Goal: Information Seeking & Learning: Learn about a topic

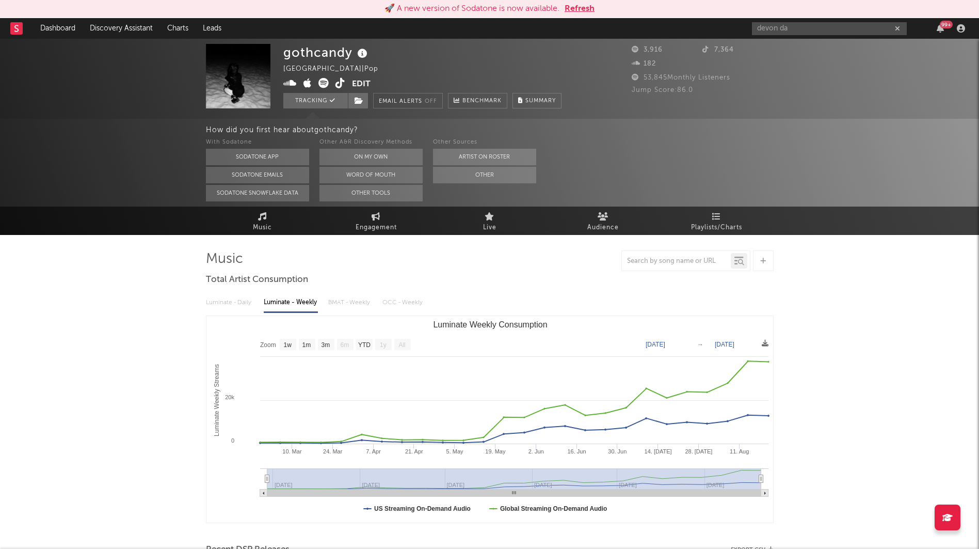
select select "1w"
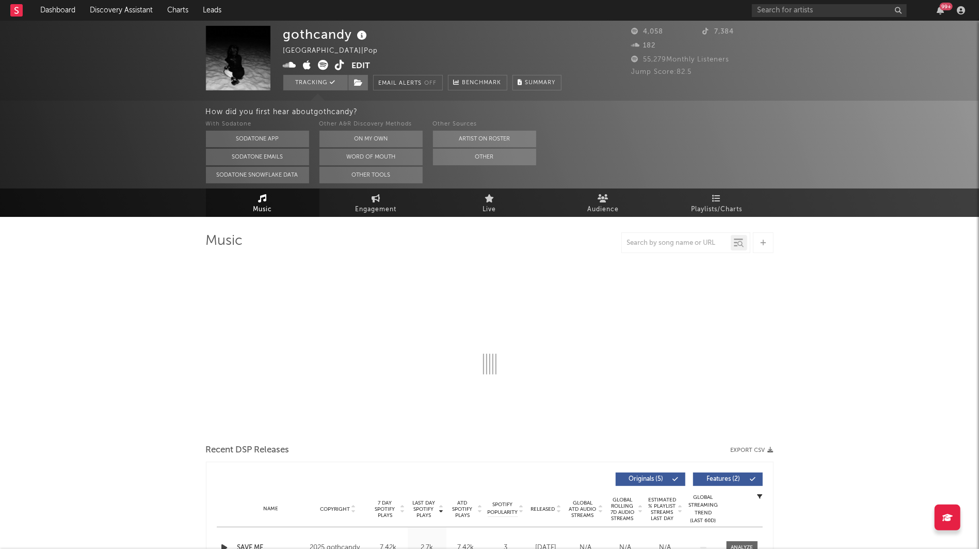
select select "6m"
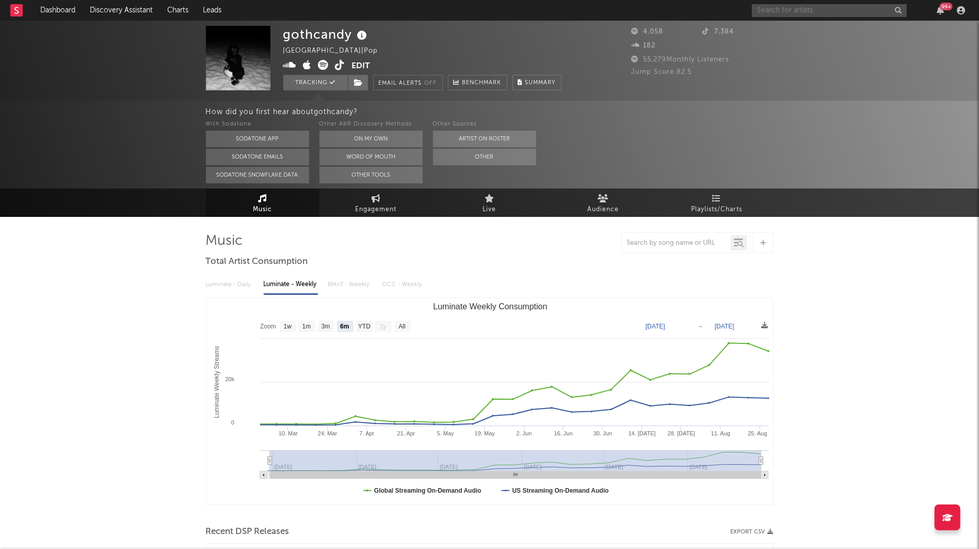
click at [771, 10] on input "text" at bounding box center [829, 10] width 155 height 13
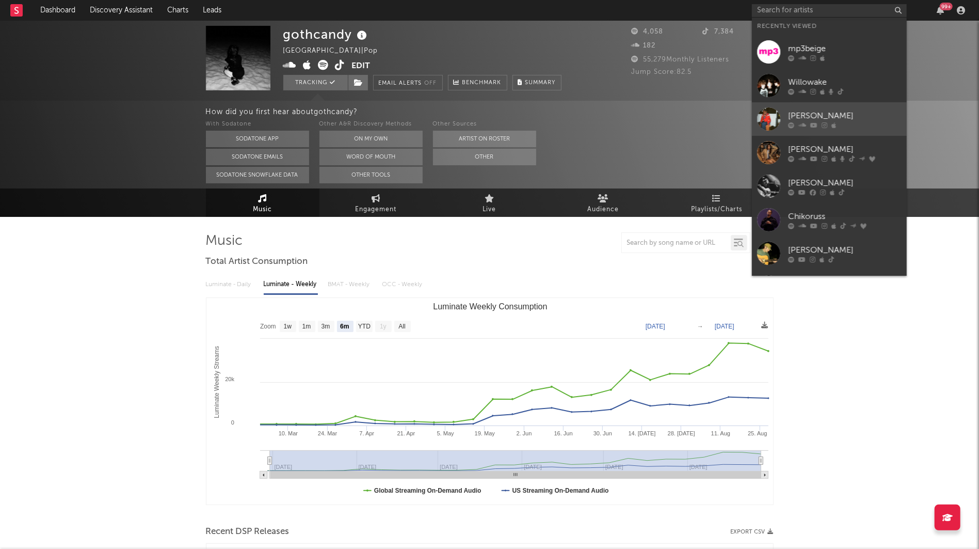
click at [809, 117] on div "[PERSON_NAME]" at bounding box center [845, 115] width 114 height 12
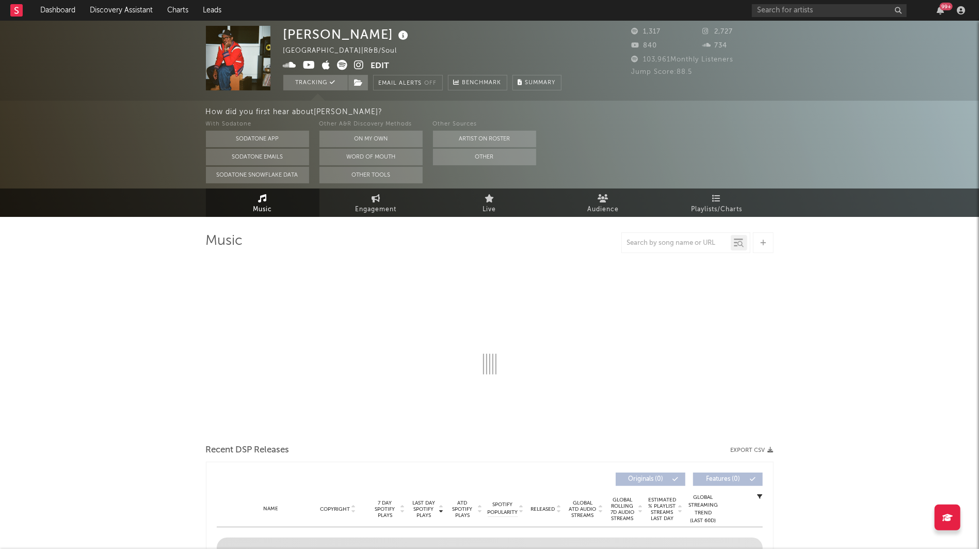
select select "1w"
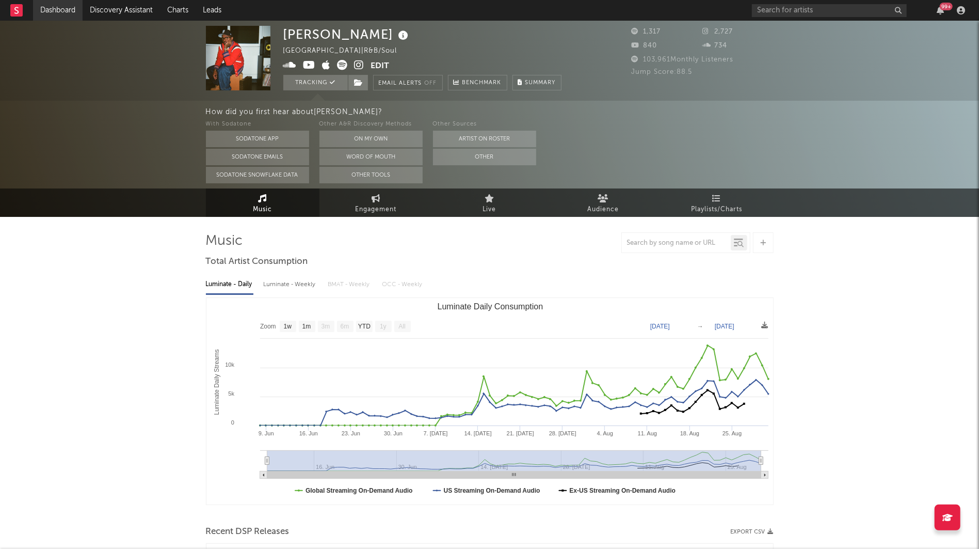
click at [65, 7] on link "Dashboard" at bounding box center [58, 10] width 50 height 21
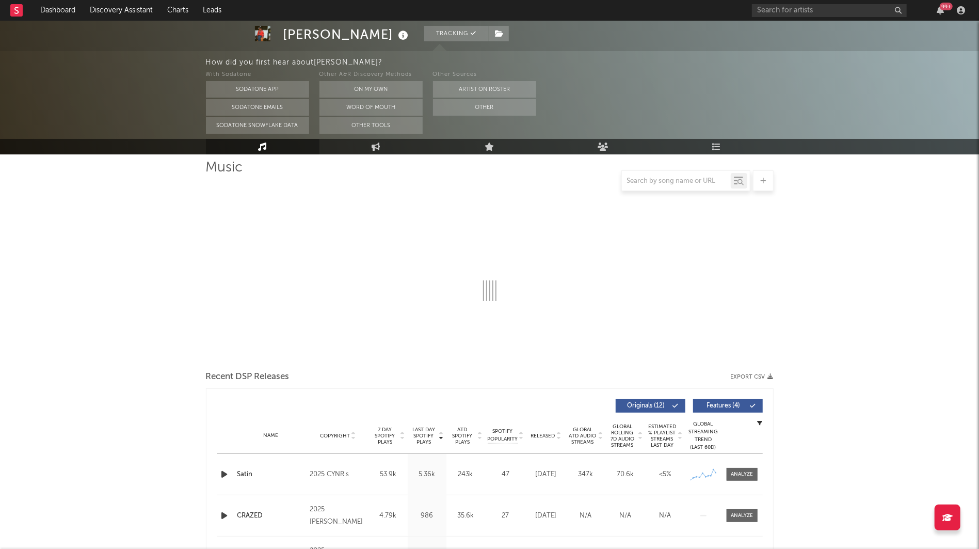
select select "1w"
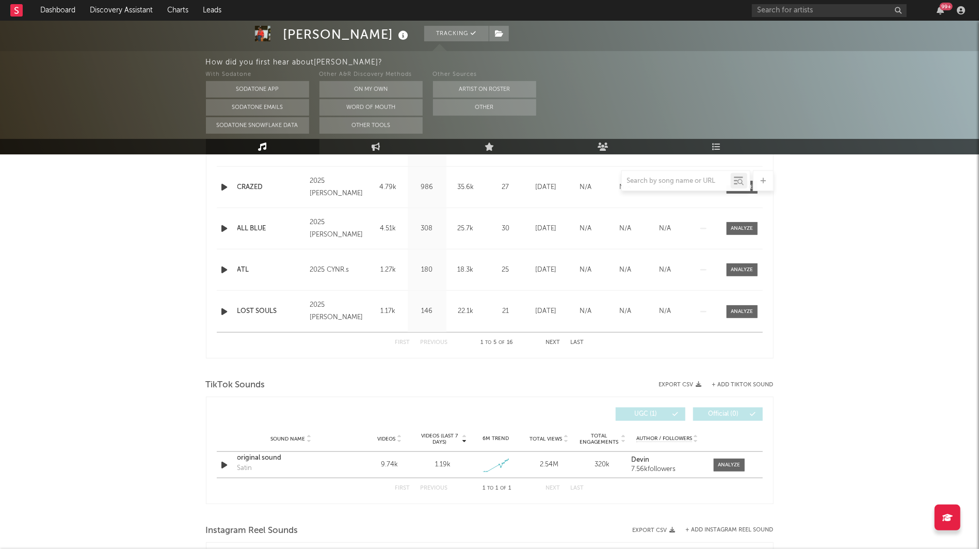
scroll to position [537, 0]
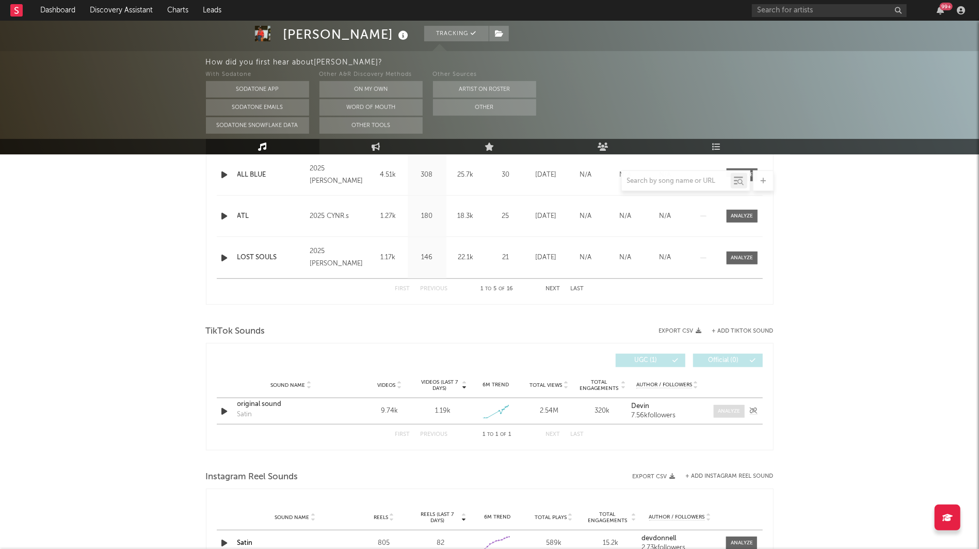
click at [716, 409] on span at bounding box center [729, 411] width 31 height 13
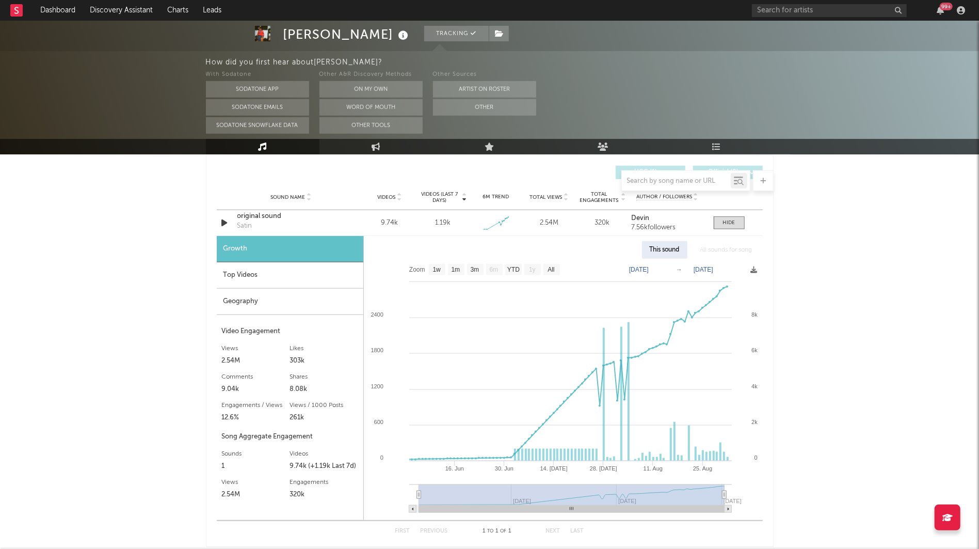
scroll to position [725, 0]
click at [437, 271] on text "1w" at bounding box center [437, 269] width 8 height 7
select select "1w"
type input "[DATE]"
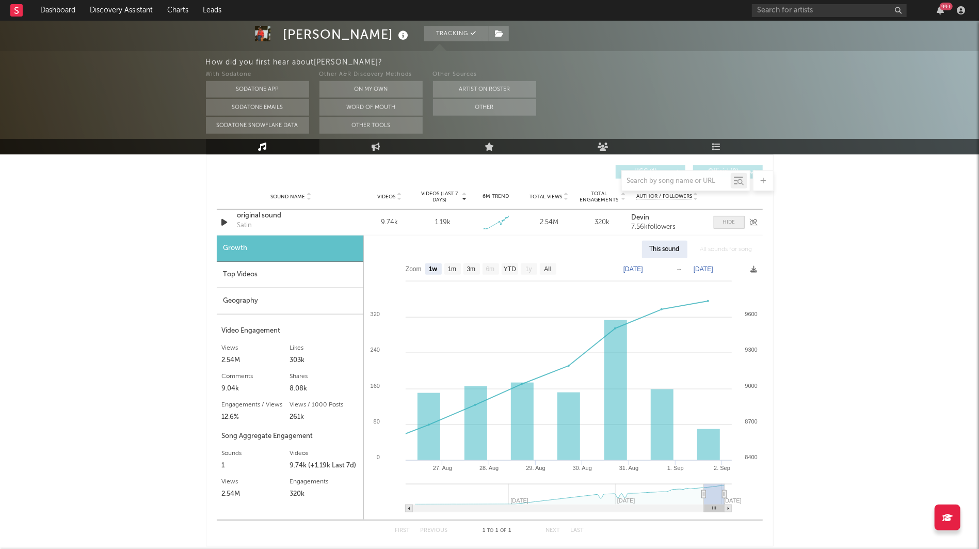
click at [719, 219] on span at bounding box center [729, 222] width 31 height 13
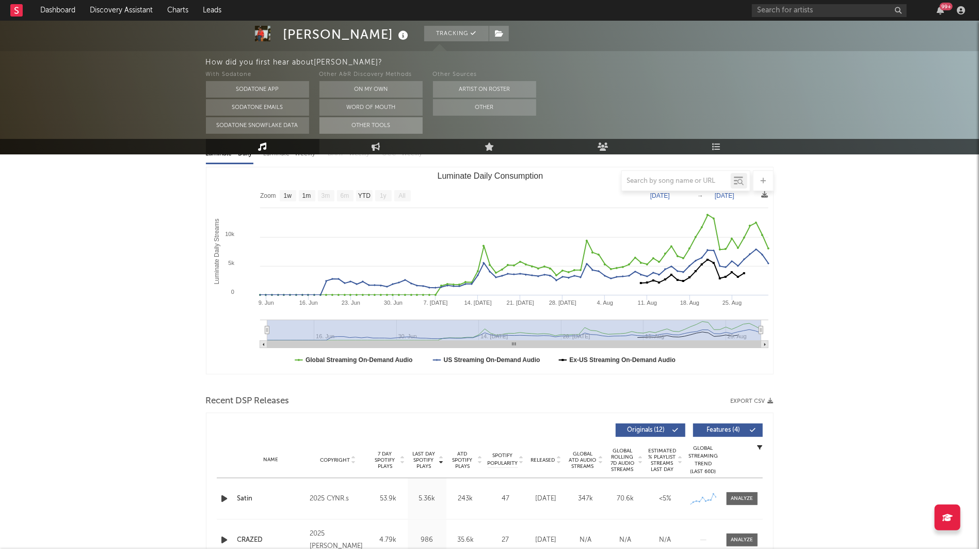
scroll to position [0, 0]
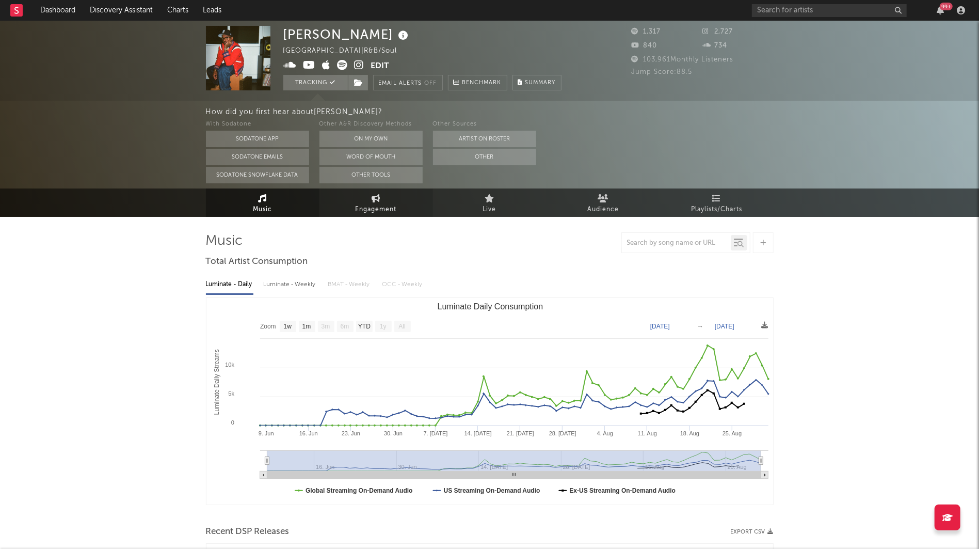
click at [377, 201] on icon at bounding box center [376, 198] width 9 height 8
select select "1w"
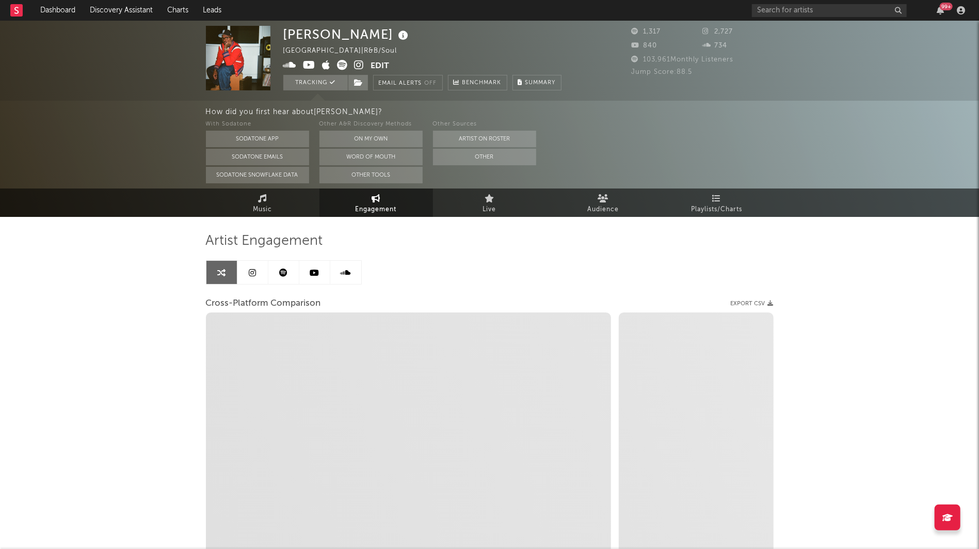
select select "1m"
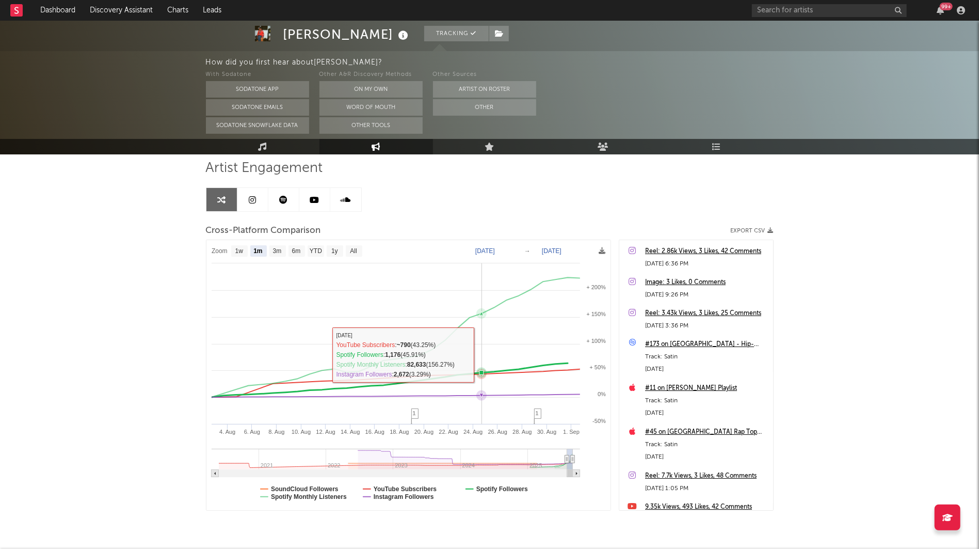
scroll to position [72, 0]
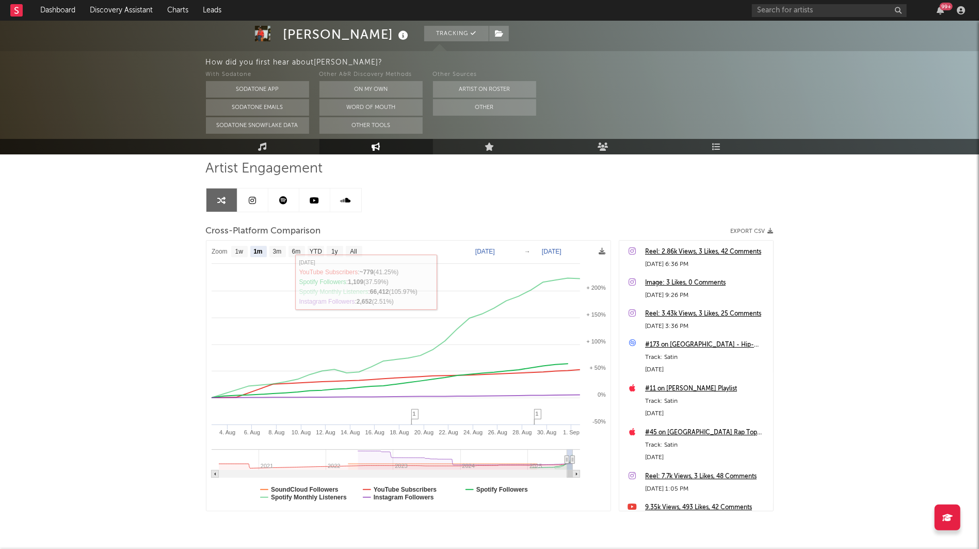
click at [277, 202] on link at bounding box center [283, 199] width 31 height 23
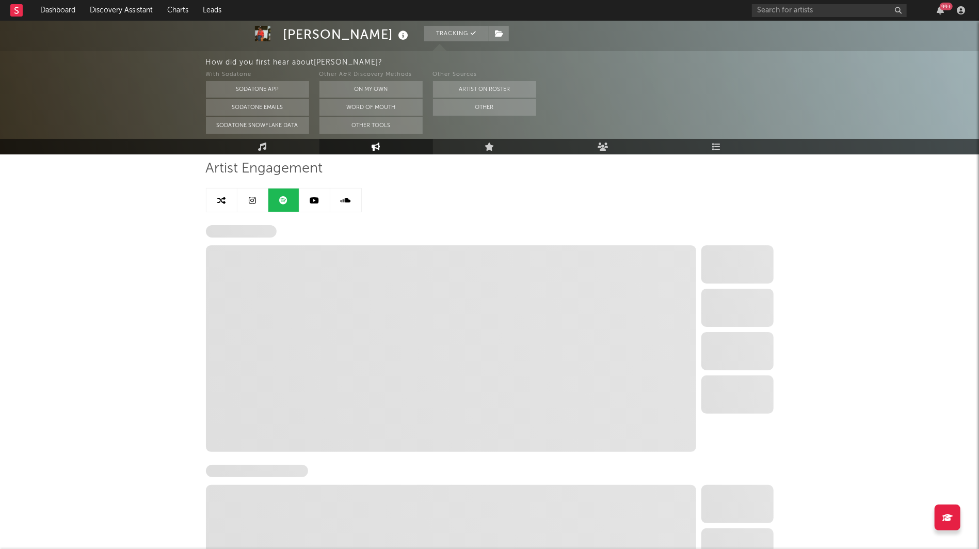
select select "6m"
select select "1w"
